Goal: Task Accomplishment & Management: Manage account settings

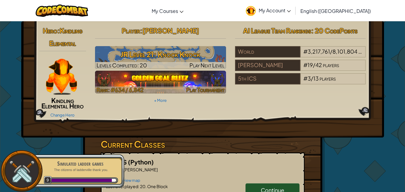
click at [149, 79] on img at bounding box center [160, 82] width 131 height 23
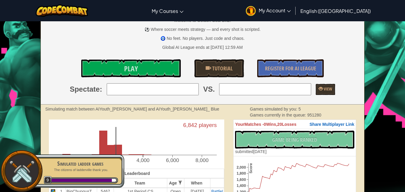
scroll to position [56, 0]
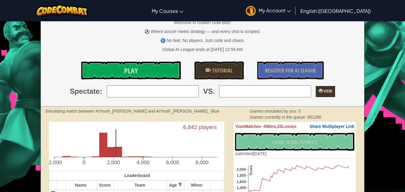
click at [315, 93] on link "View" at bounding box center [324, 91] width 19 height 11
click at [152, 93] on input "search" at bounding box center [153, 91] width 92 height 12
click at [291, 10] on span "My Account" at bounding box center [275, 10] width 32 height 6
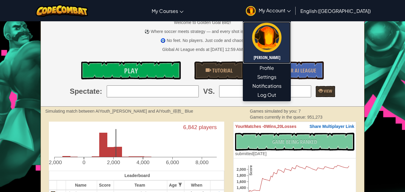
click at [284, 58] on h5 "[PERSON_NAME]" at bounding box center [266, 57] width 35 height 4
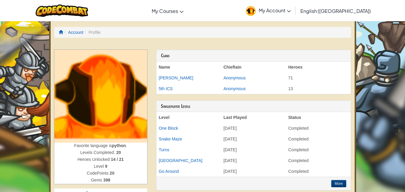
click at [239, 67] on th "Chieftain" at bounding box center [253, 67] width 65 height 11
click at [291, 12] on span "My Account" at bounding box center [275, 10] width 32 height 6
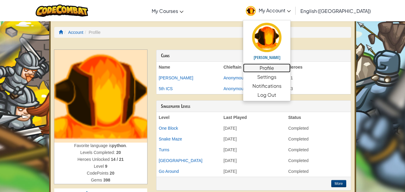
click at [290, 69] on link "Profile" at bounding box center [266, 68] width 47 height 9
click at [290, 68] on link "Profile" at bounding box center [266, 68] width 47 height 9
click at [290, 66] on link "Profile" at bounding box center [266, 68] width 47 height 9
click at [290, 76] on link "Settings" at bounding box center [266, 77] width 47 height 9
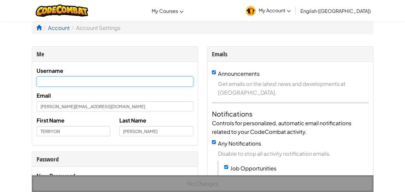
click at [74, 78] on input "text" at bounding box center [115, 81] width 157 height 10
type input "Yn 2 fun"
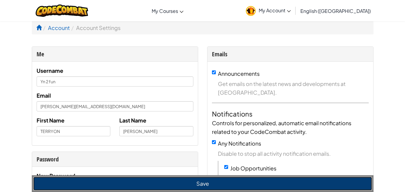
click at [192, 184] on button "Save" at bounding box center [202, 184] width 339 height 14
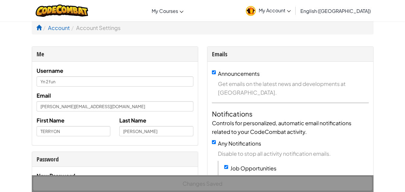
click at [291, 12] on span "My Account" at bounding box center [275, 10] width 32 height 6
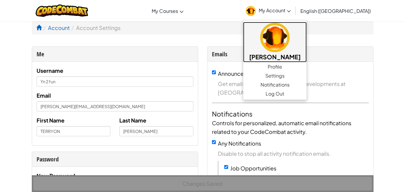
click at [301, 52] on h5 "[PERSON_NAME]" at bounding box center [275, 56] width 52 height 9
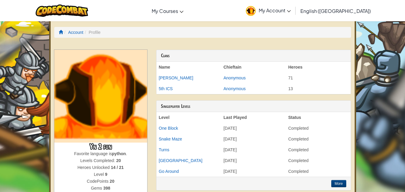
click at [61, 17] on div at bounding box center [61, 10] width 61 height 21
click at [62, 16] on img at bounding box center [62, 10] width 52 height 12
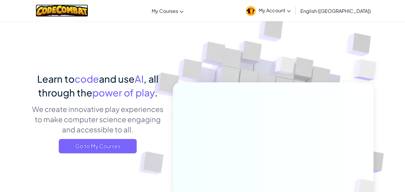
click at [65, 13] on img at bounding box center [62, 10] width 52 height 12
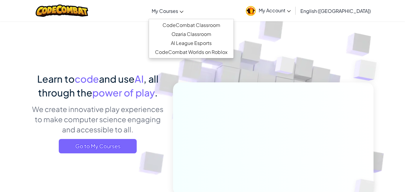
click at [178, 9] on span "My Courses" at bounding box center [165, 11] width 26 height 6
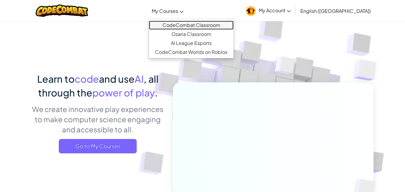
click at [233, 23] on link "CodeCombat Classroom" at bounding box center [191, 25] width 84 height 9
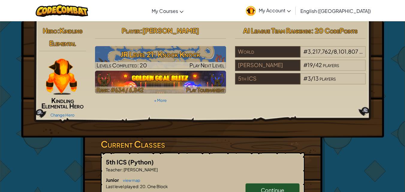
click at [171, 81] on img at bounding box center [160, 82] width 131 height 23
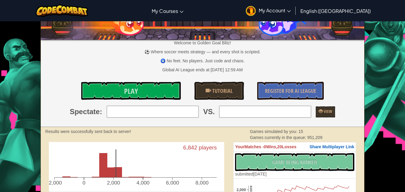
scroll to position [37, 0]
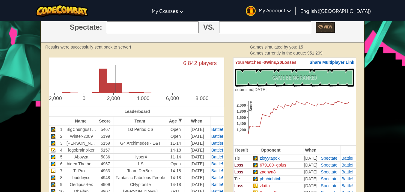
click at [341, 78] on div "No New Code to Rank Rank My Game! Submitting... Submitted for Ranking Failed to…" at bounding box center [294, 81] width 119 height 24
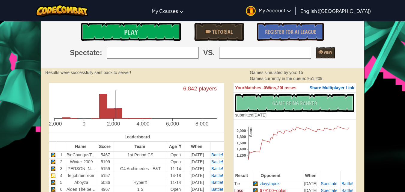
scroll to position [93, 0]
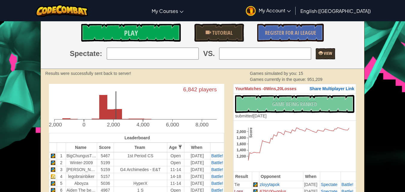
click at [331, 58] on link "View" at bounding box center [324, 53] width 19 height 11
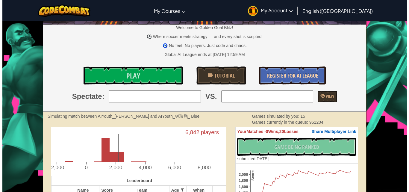
scroll to position [46, 0]
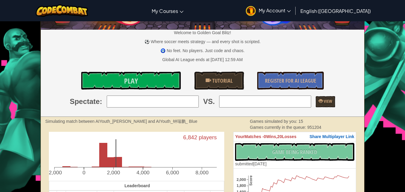
click at [287, 106] on input "search" at bounding box center [265, 102] width 92 height 12
click at [111, 83] on link "Play" at bounding box center [131, 81] width 100 height 18
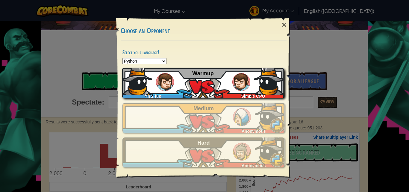
click at [183, 77] on div "Yn 2 fun Simple CPU Warmup" at bounding box center [203, 83] width 162 height 30
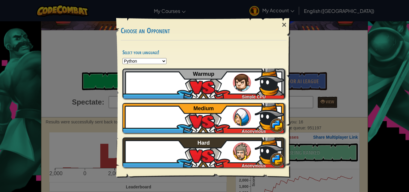
click at [135, 60] on select "Python JavaScript CoffeeScript Lua C++ Java (Experimental)" at bounding box center [145, 61] width 44 height 6
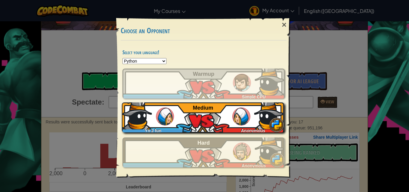
click at [123, 58] on select "Python JavaScript CoffeeScript Lua C++ Java (Experimental)" at bounding box center [145, 61] width 44 height 6
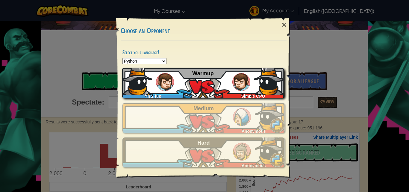
click at [184, 89] on div "Yn 2 fun Simple CPU Warmup" at bounding box center [203, 83] width 162 height 30
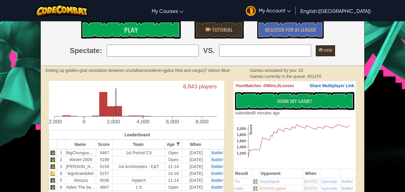
scroll to position [96, 0]
